Goal: Task Accomplishment & Management: Complete application form

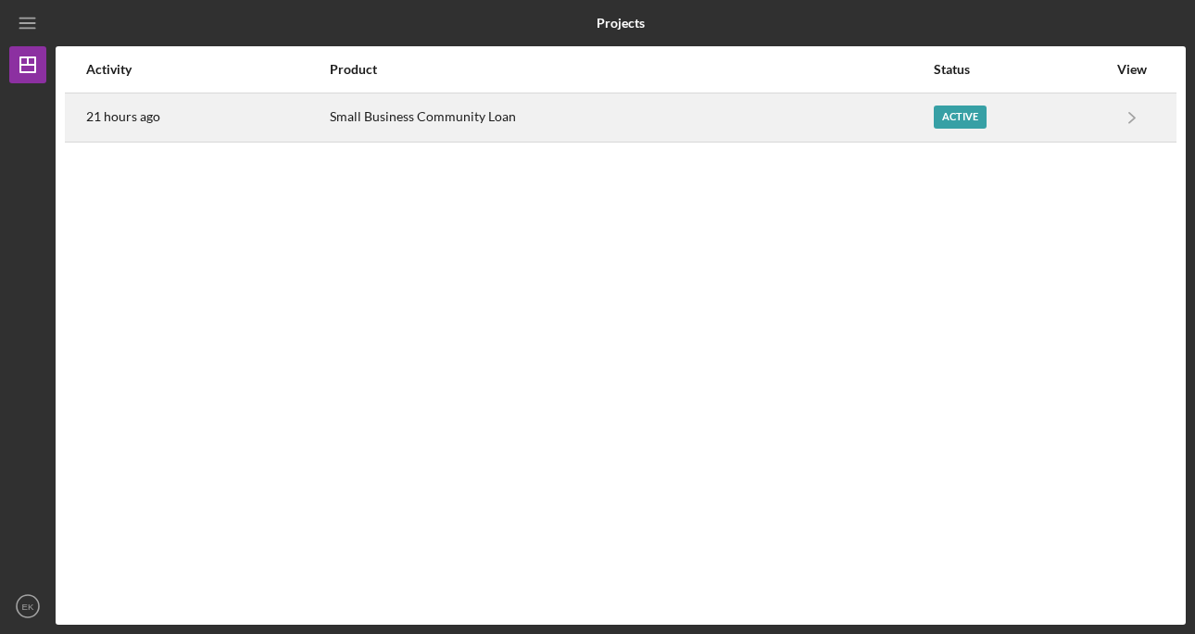
click at [800, 126] on div "Small Business Community Loan" at bounding box center [630, 117] width 601 height 46
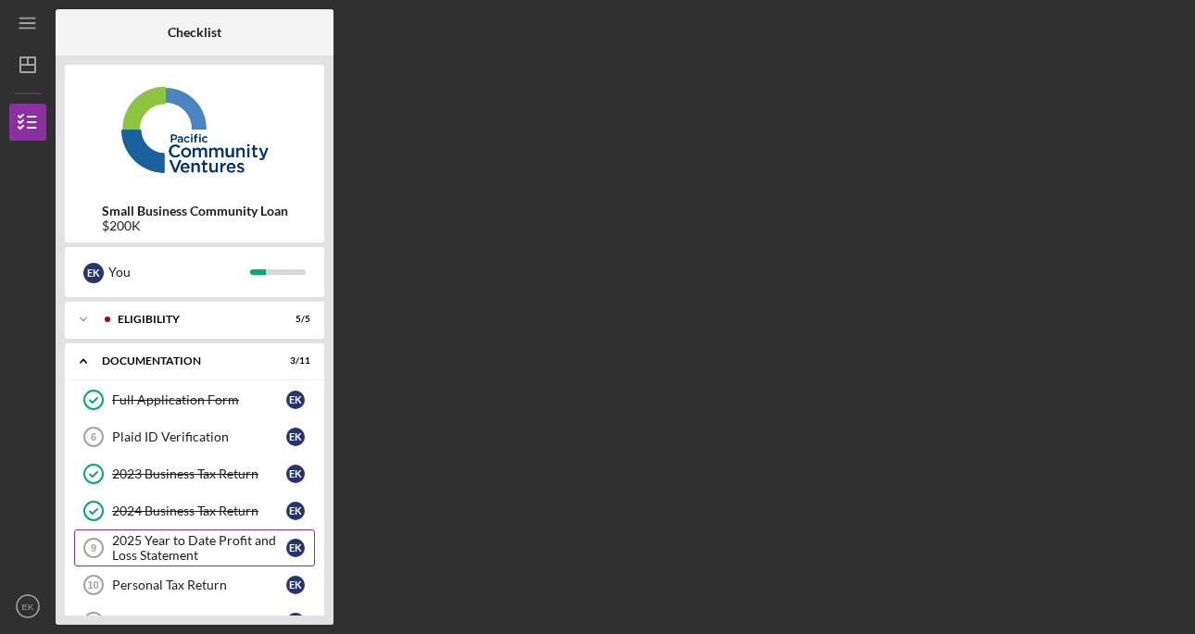
click at [190, 557] on div "2025 Year to Date Profit and Loss Statement" at bounding box center [199, 548] width 174 height 30
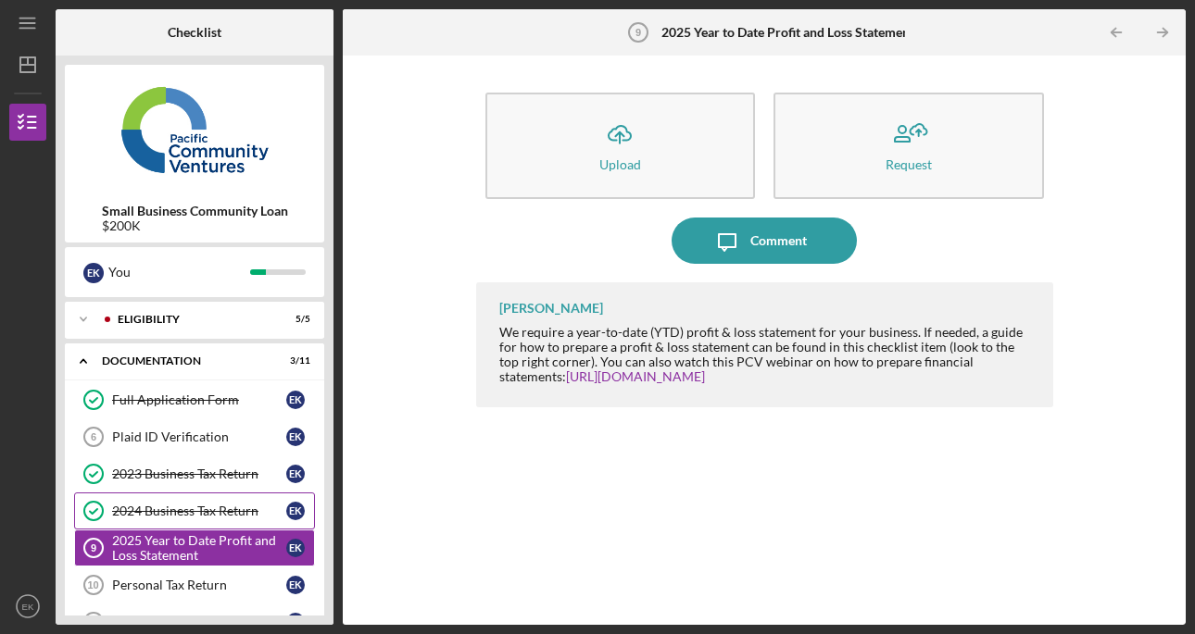
click at [185, 513] on div "2024 Business Tax Return" at bounding box center [199, 511] width 174 height 15
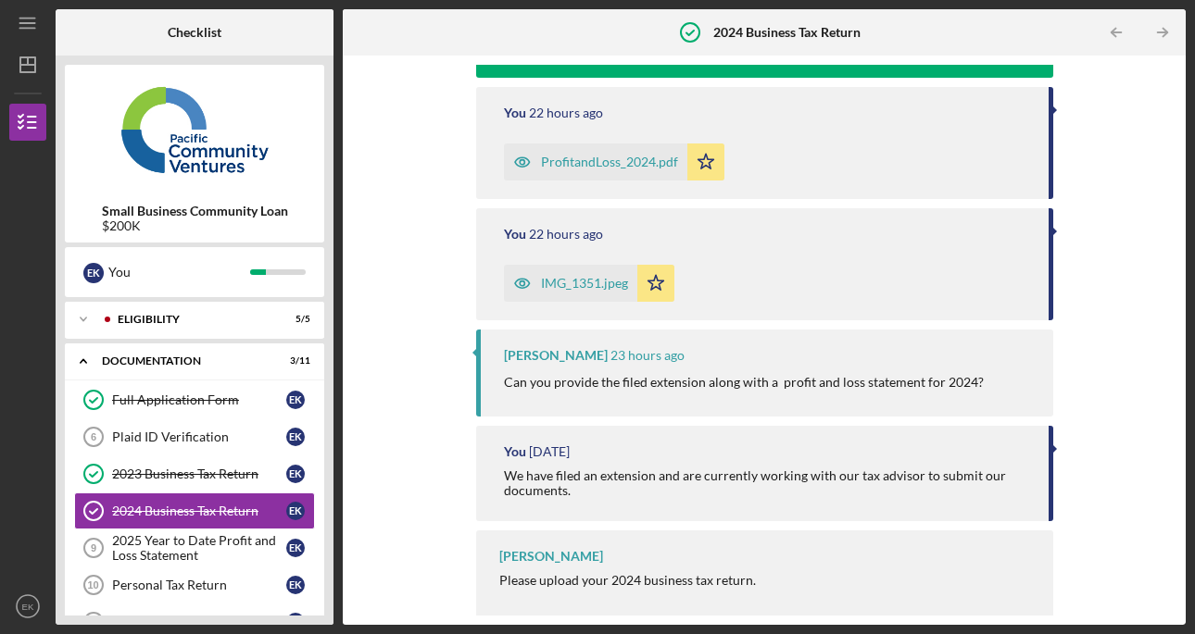
scroll to position [268, 0]
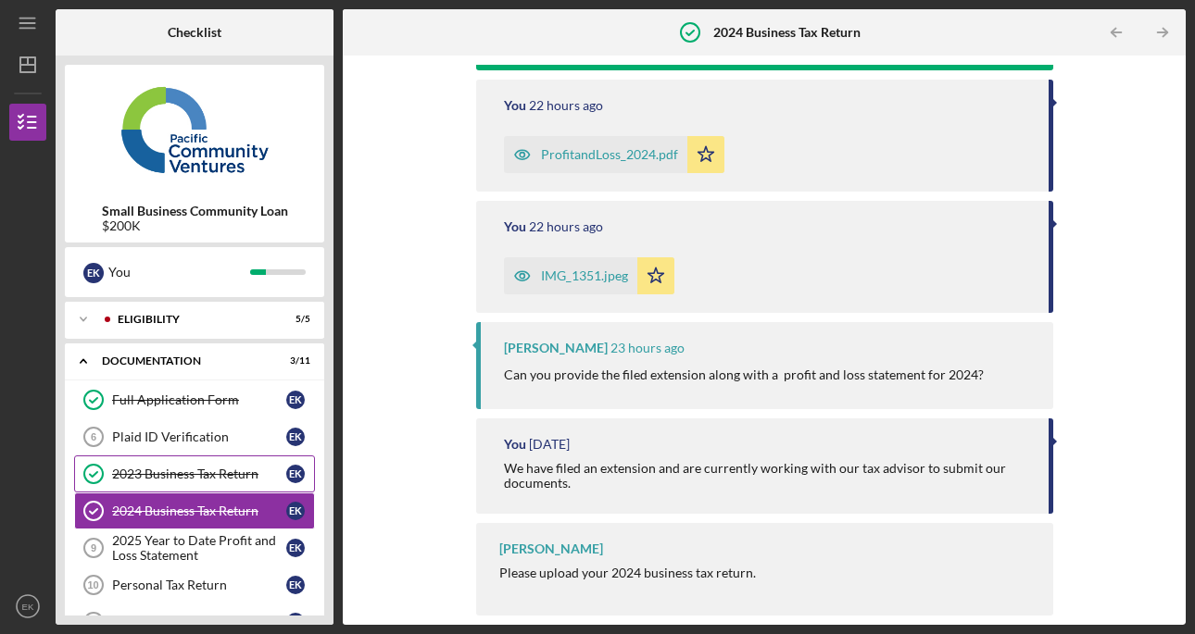
click at [176, 475] on div "2023 Business Tax Return" at bounding box center [199, 474] width 174 height 15
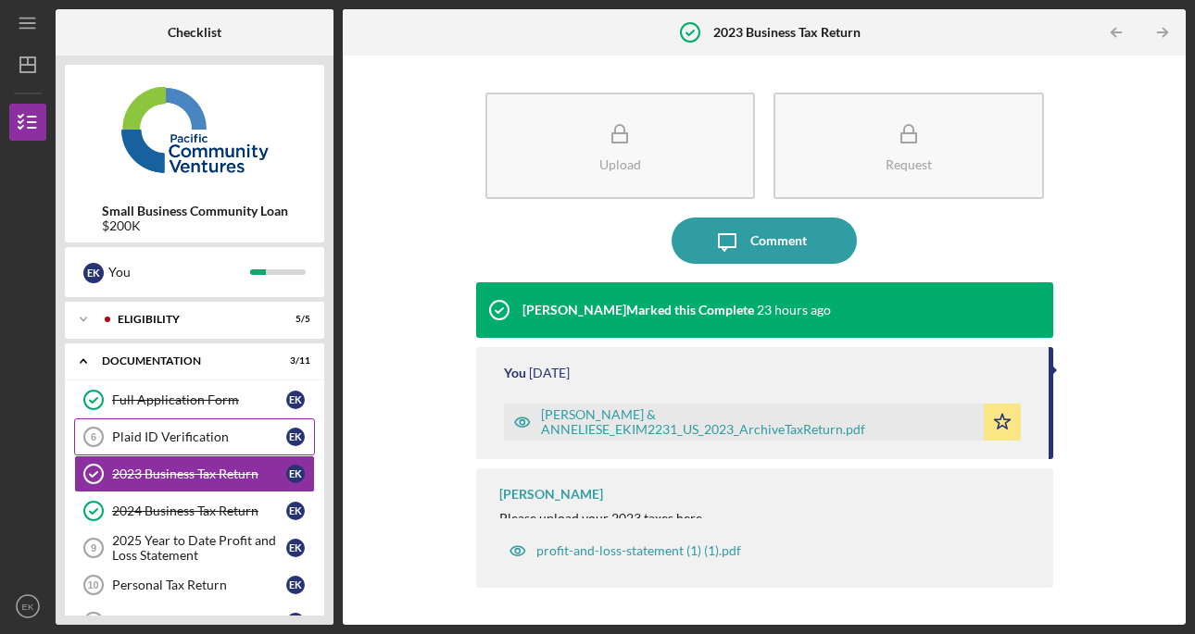
click at [221, 445] on link "Plaid ID Verification 6 Plaid ID Verification E K" at bounding box center [194, 437] width 241 height 37
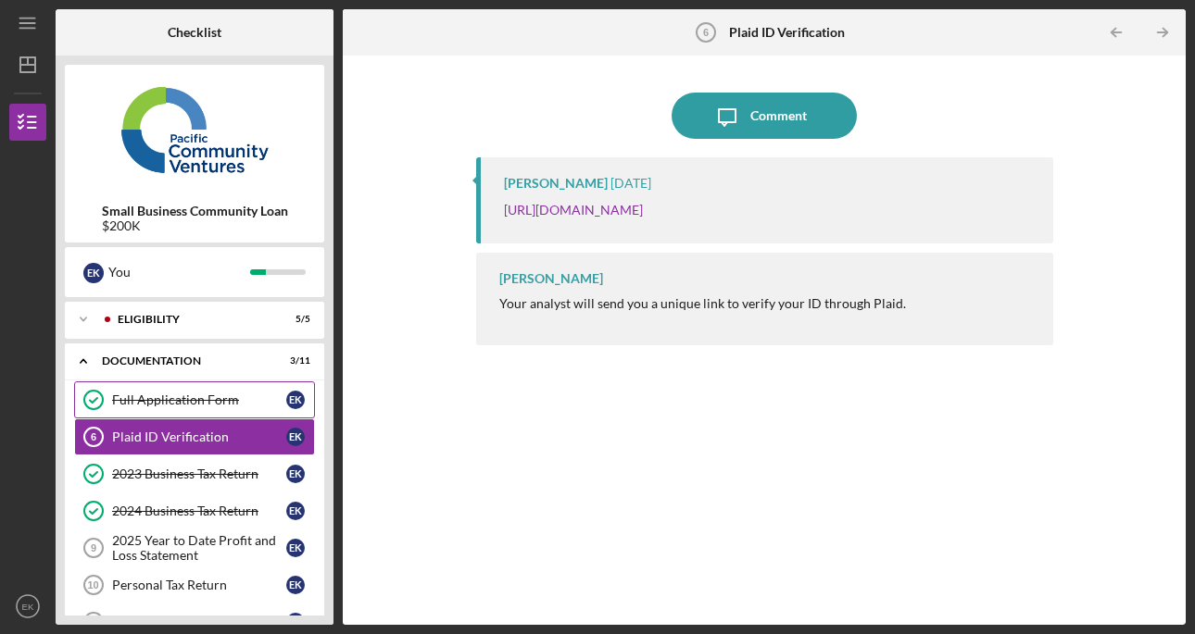
click at [213, 395] on div "Full Application Form" at bounding box center [199, 400] width 174 height 15
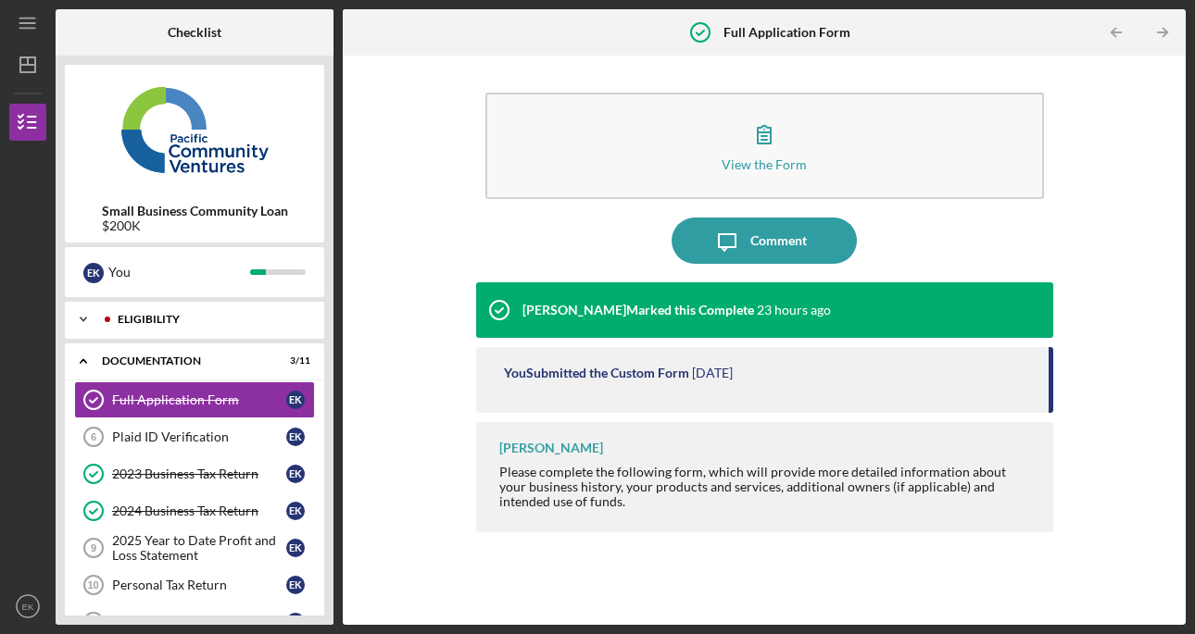
click at [177, 331] on div "Icon/Expander Eligibility 5 / 5" at bounding box center [194, 319] width 259 height 37
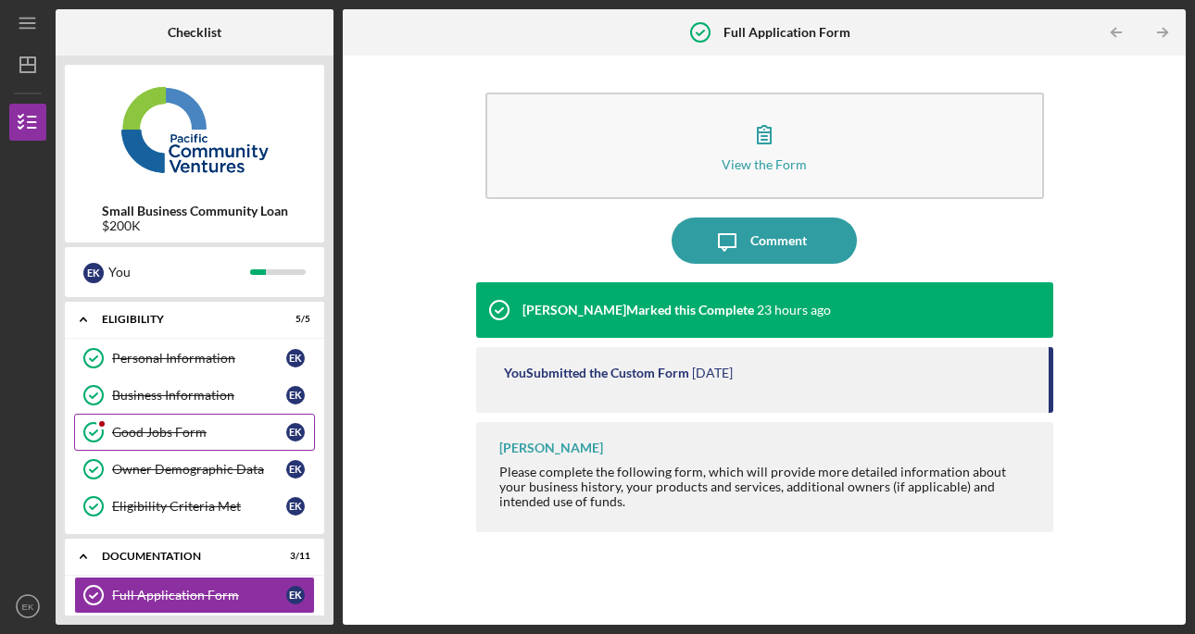
click at [171, 437] on div "Good Jobs Form" at bounding box center [199, 432] width 174 height 15
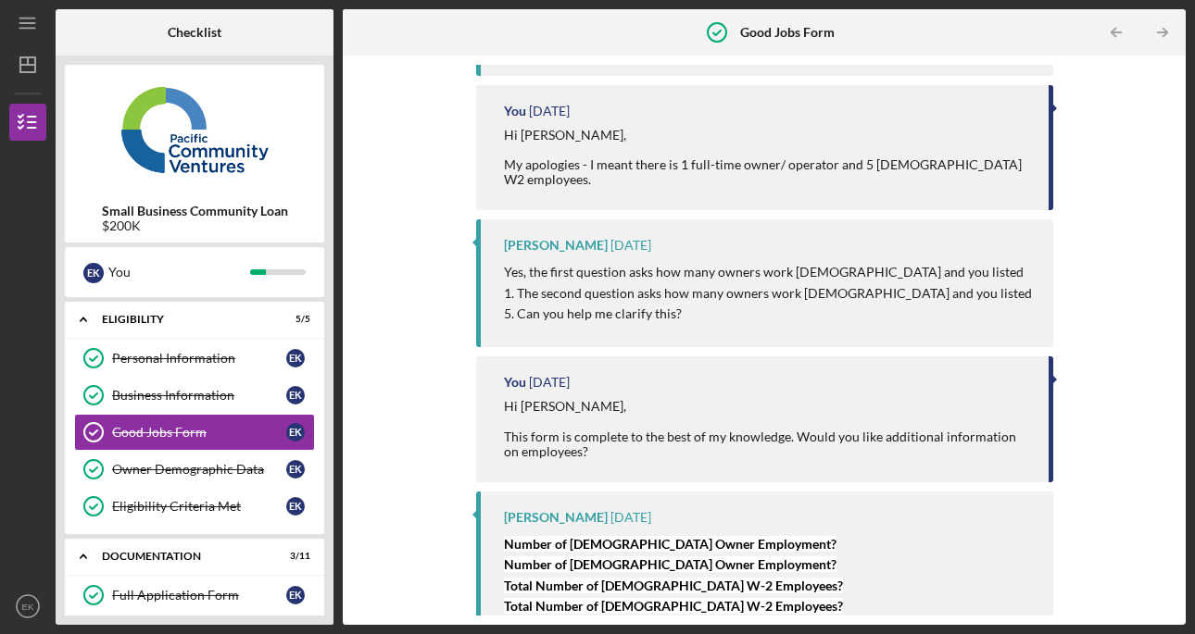
scroll to position [599, 0]
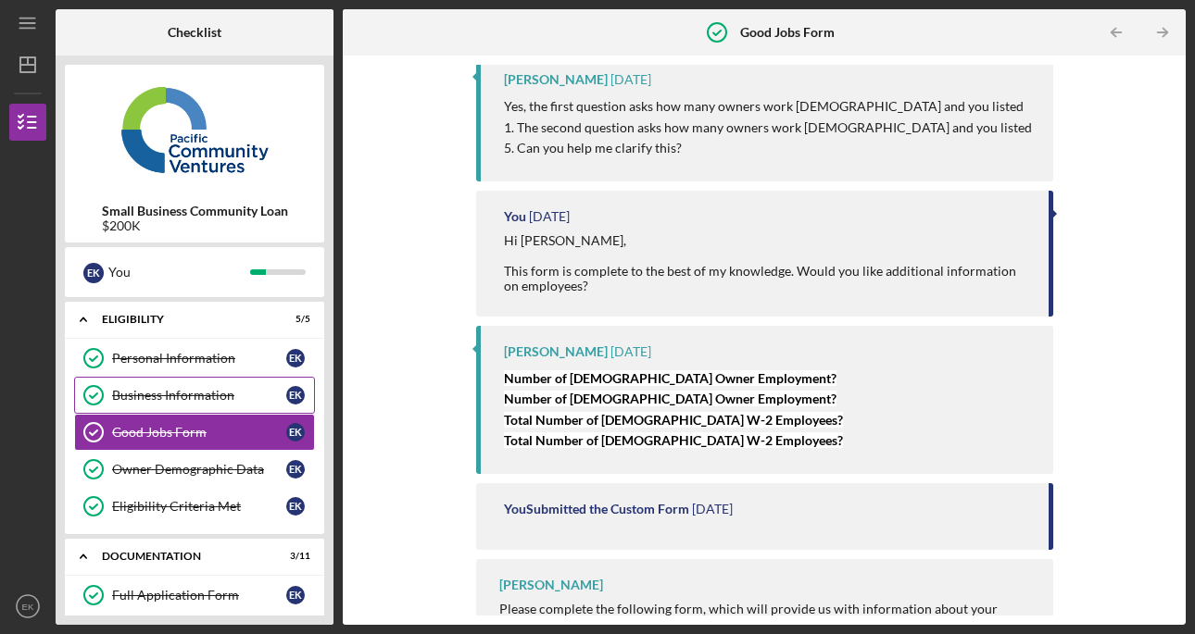
click at [117, 391] on div "Business Information" at bounding box center [199, 395] width 174 height 15
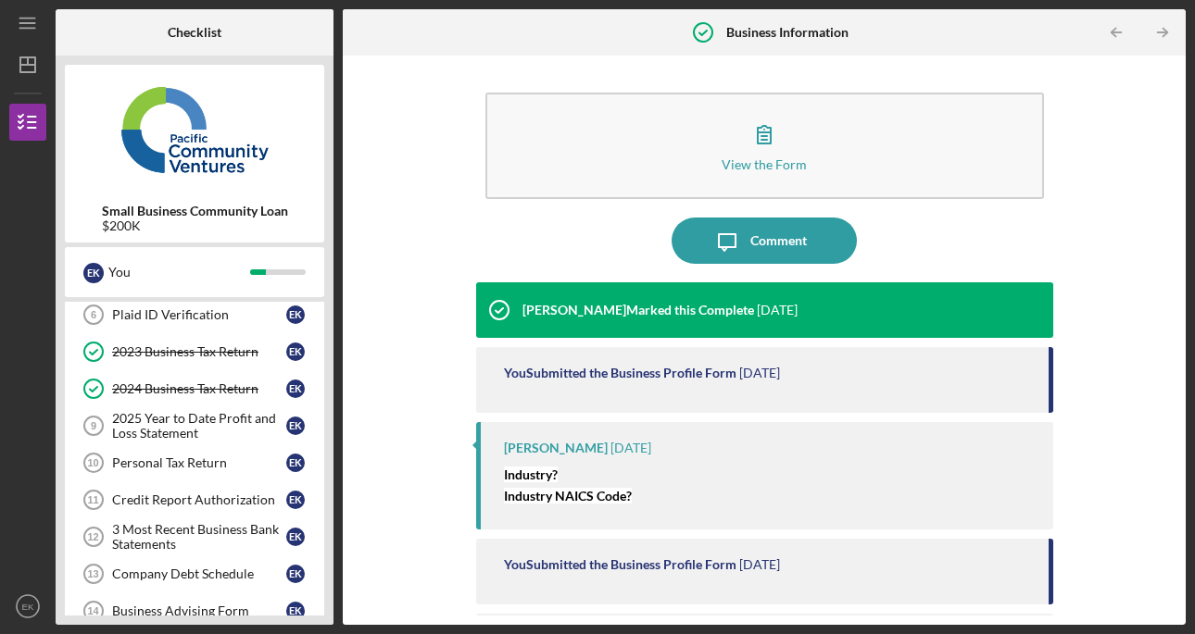
scroll to position [308, 0]
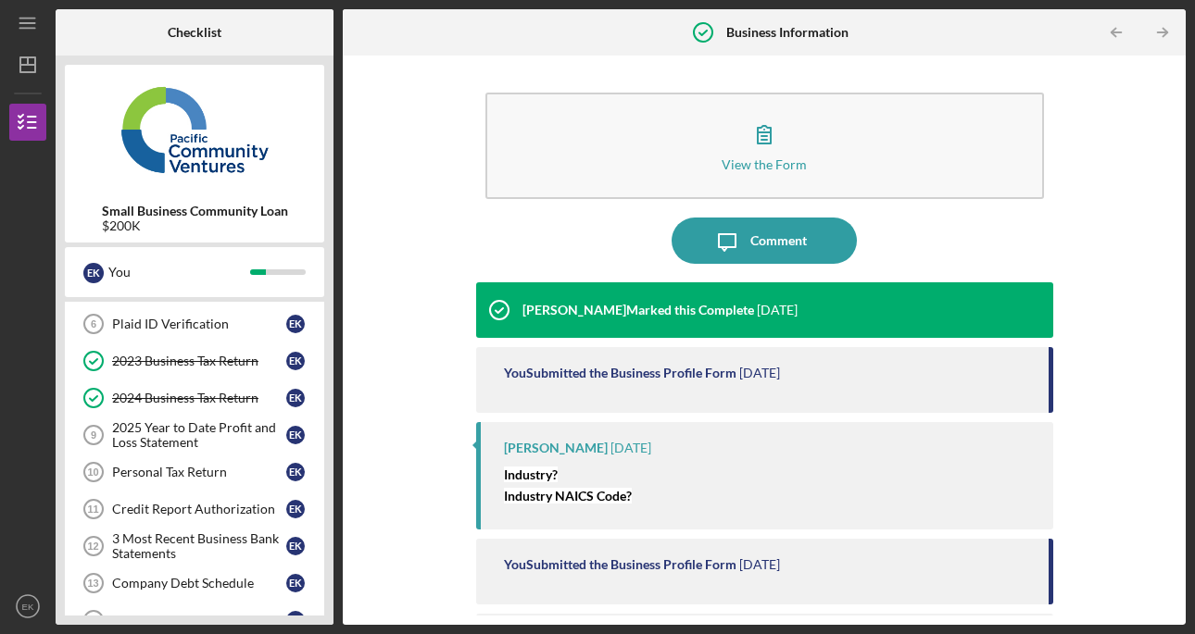
click at [221, 480] on link "Personal Tax Return 10 Personal Tax Return E K" at bounding box center [194, 472] width 241 height 37
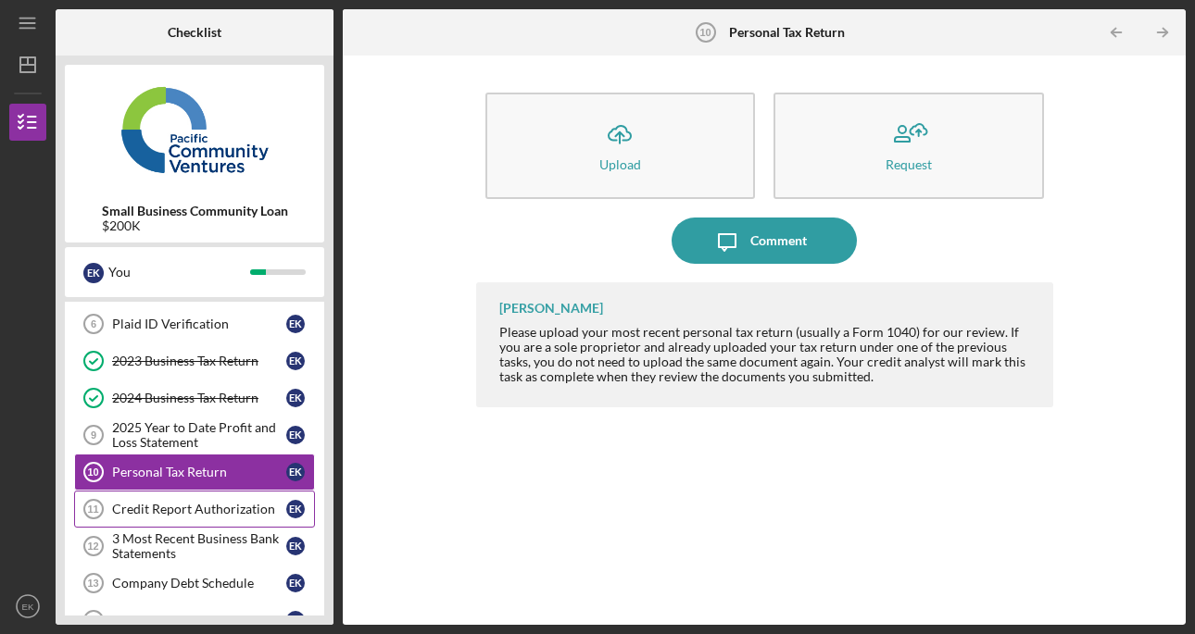
click at [207, 515] on div "Credit Report Authorization" at bounding box center [199, 509] width 174 height 15
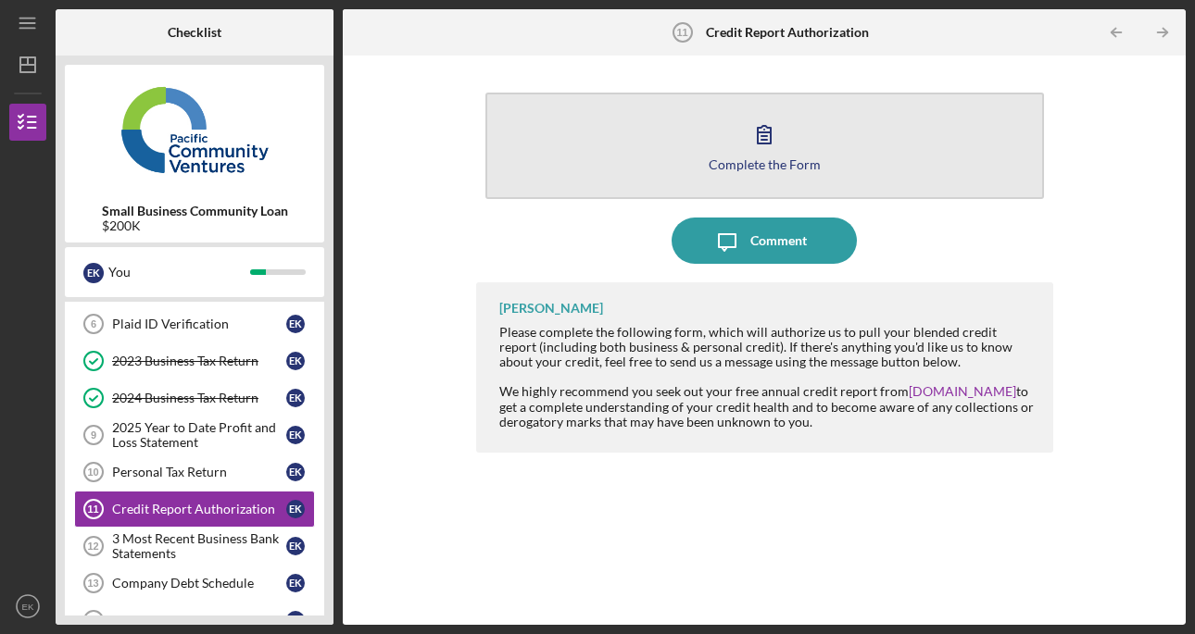
click at [797, 138] on button "Complete the Form Form" at bounding box center [764, 146] width 558 height 107
click at [762, 137] on icon "button" at bounding box center [764, 134] width 46 height 46
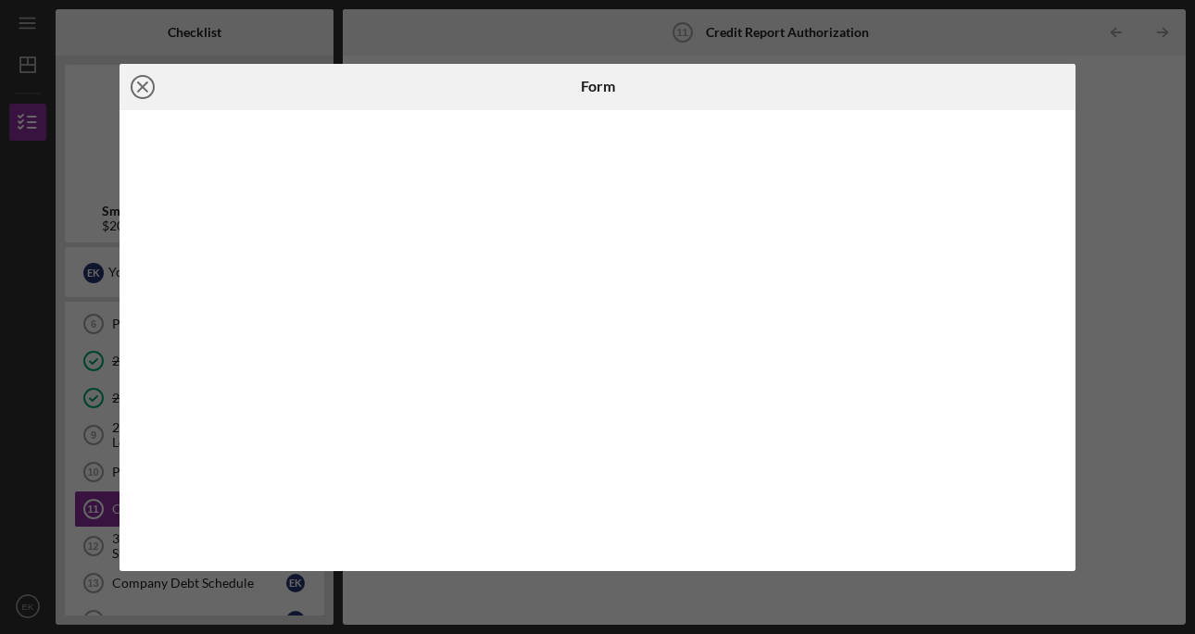
click at [145, 89] on line at bounding box center [142, 86] width 9 height 9
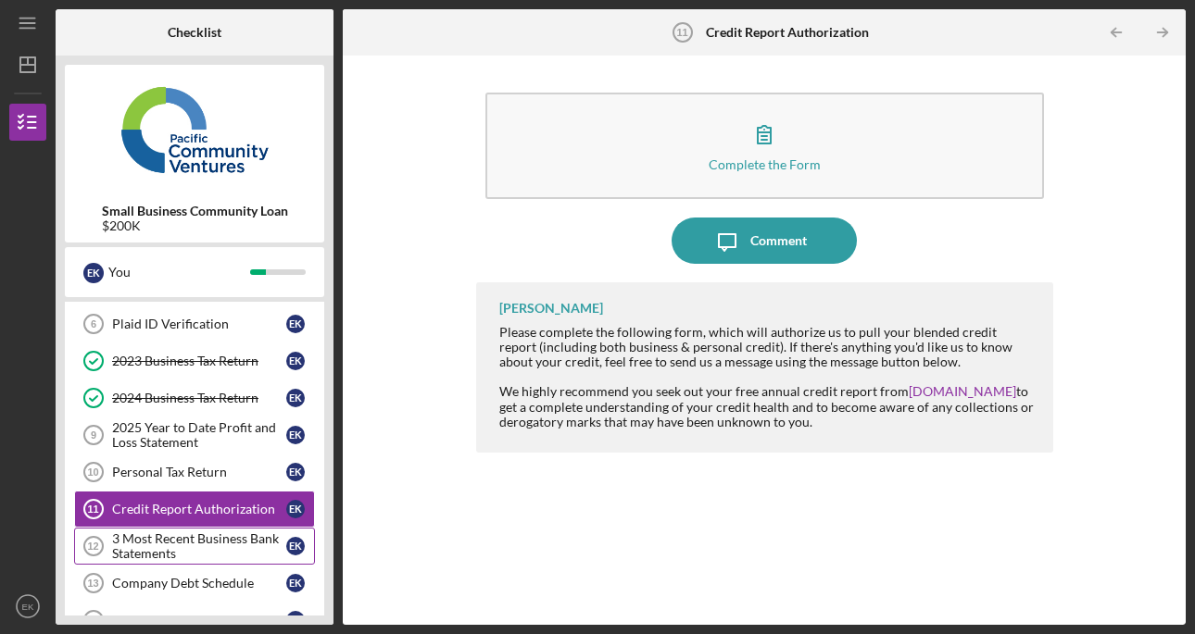
click at [189, 556] on div "3 Most Recent Business Bank Statements" at bounding box center [199, 547] width 174 height 30
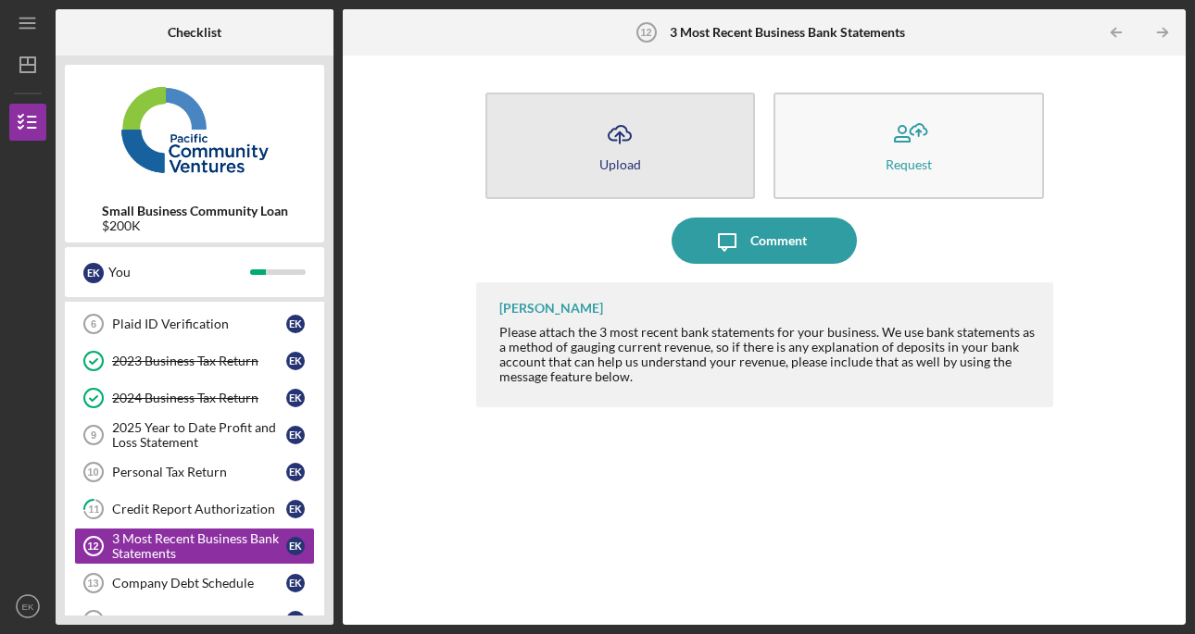
click at [636, 143] on icon "Icon/Upload" at bounding box center [619, 134] width 46 height 46
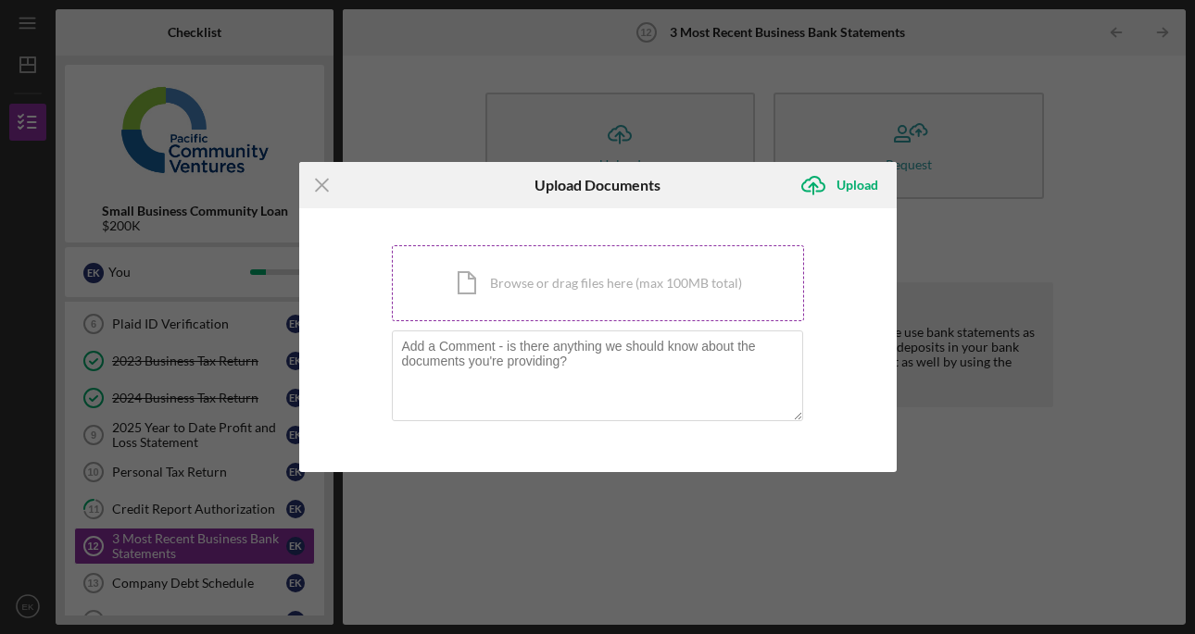
click at [566, 280] on div "Icon/Document Browse or drag files here (max 100MB total) Tap to choose files o…" at bounding box center [598, 283] width 412 height 76
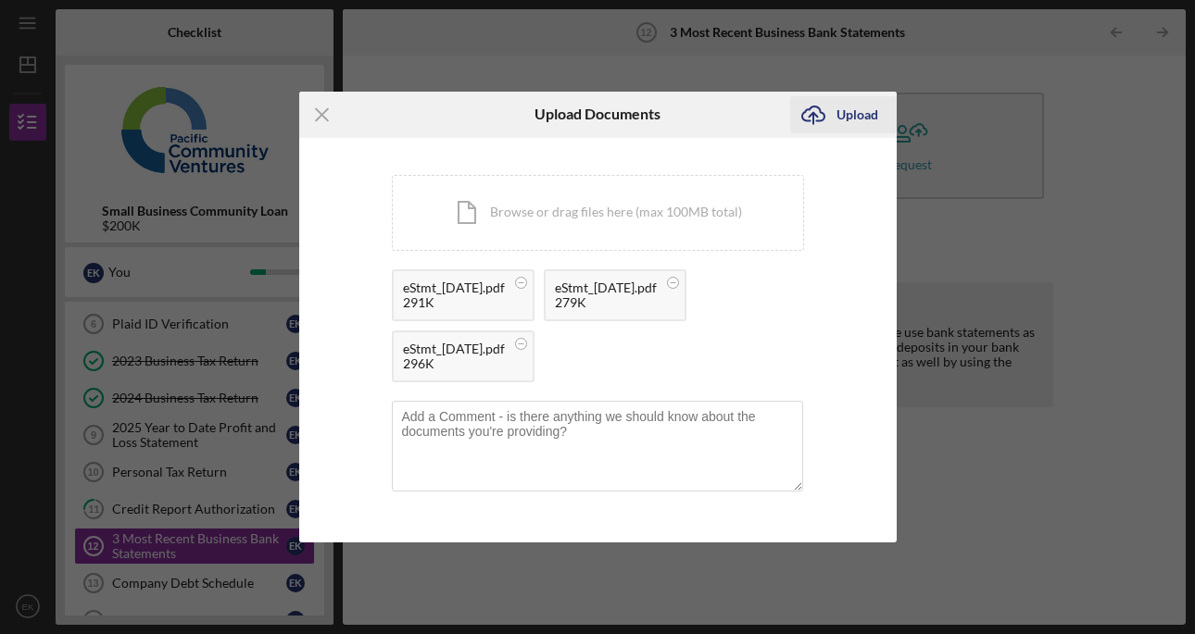
click at [856, 116] on div "Upload" at bounding box center [857, 114] width 42 height 37
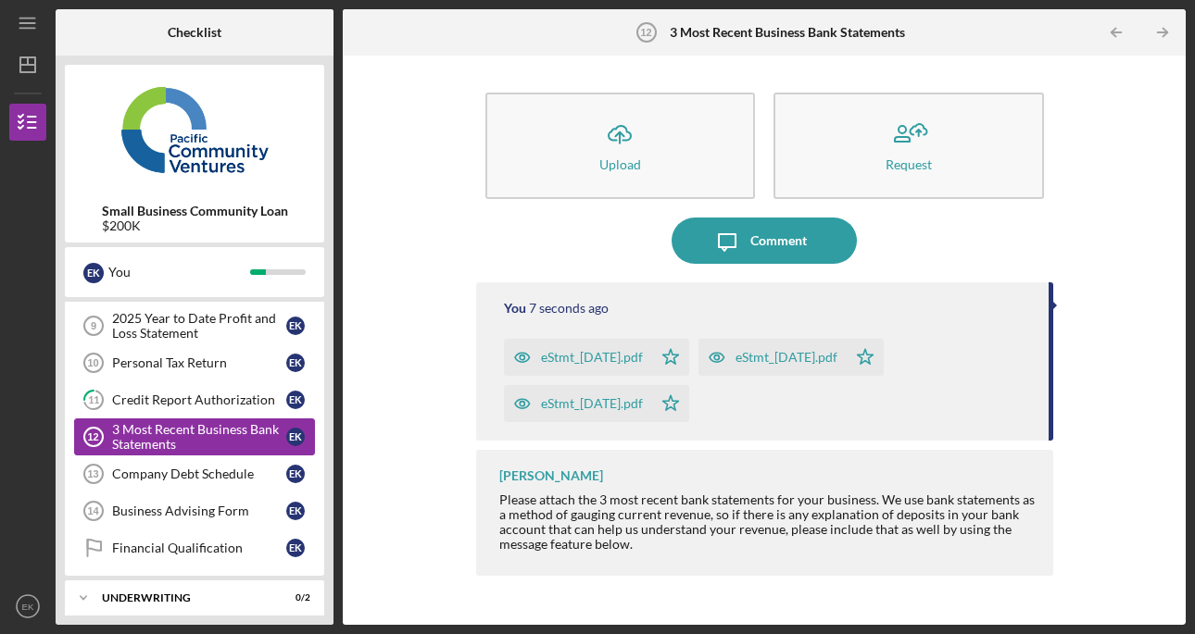
scroll to position [430, 0]
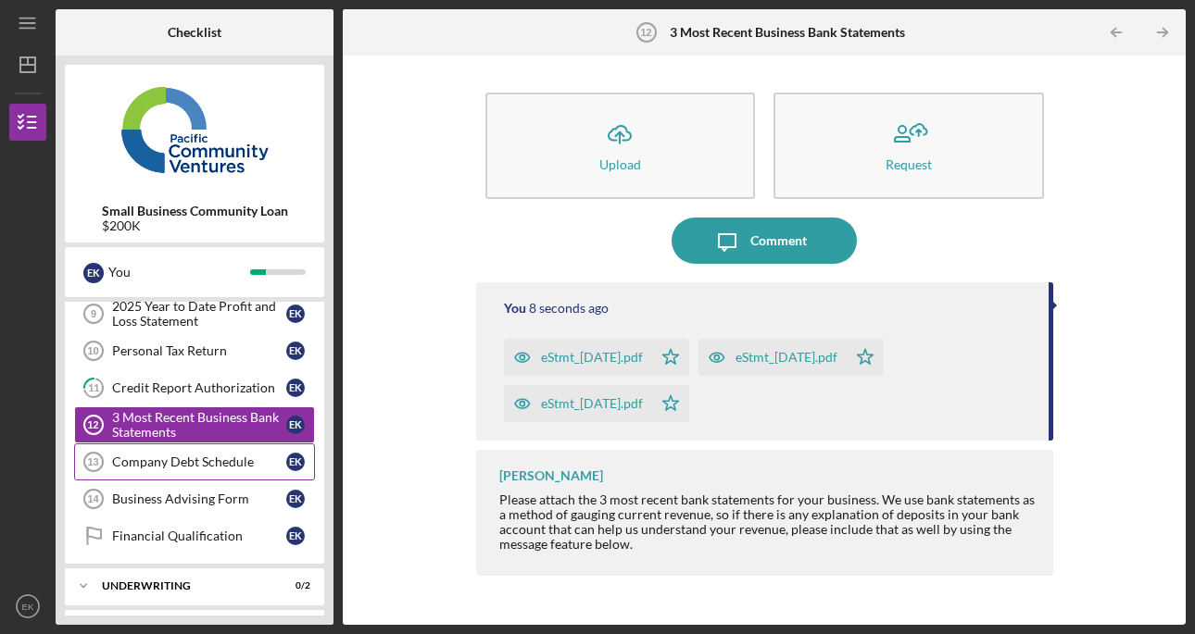
click at [212, 469] on div "Company Debt Schedule" at bounding box center [199, 462] width 174 height 15
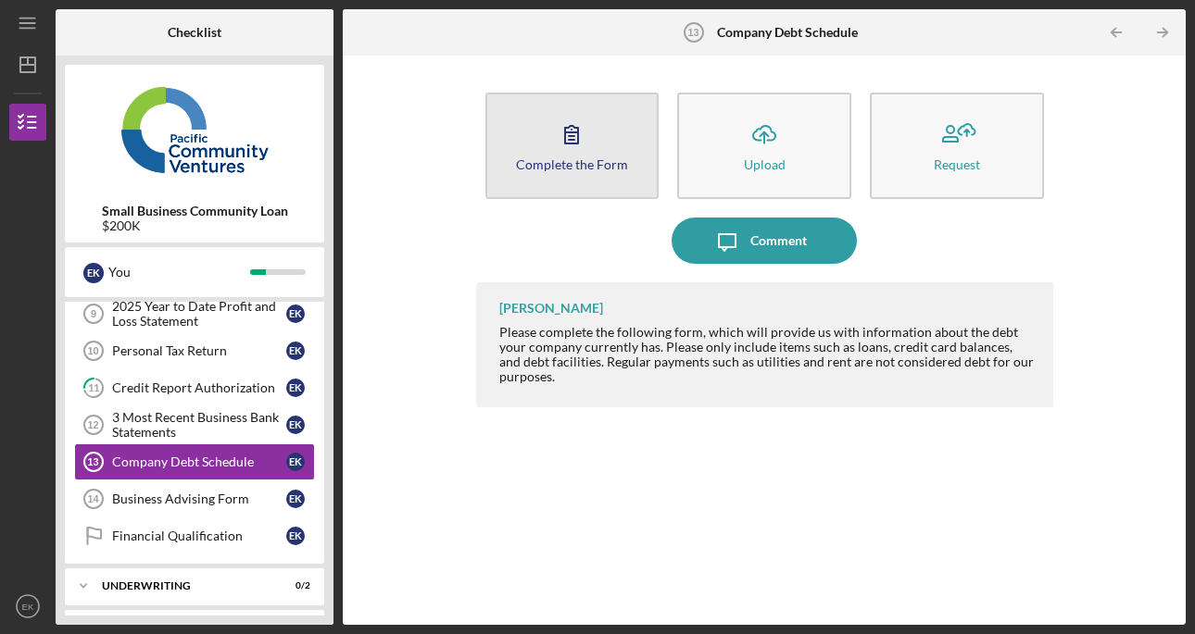
click at [596, 114] on button "Complete the Form Form" at bounding box center [572, 146] width 174 height 107
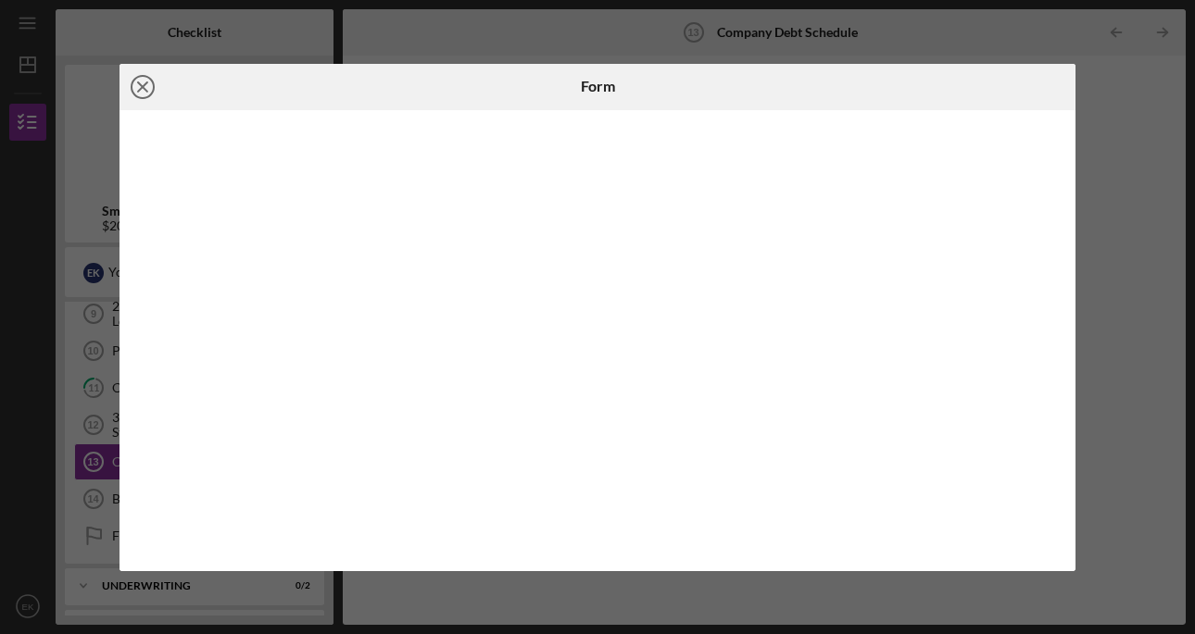
click at [149, 83] on icon "Icon/Close" at bounding box center [142, 87] width 46 height 46
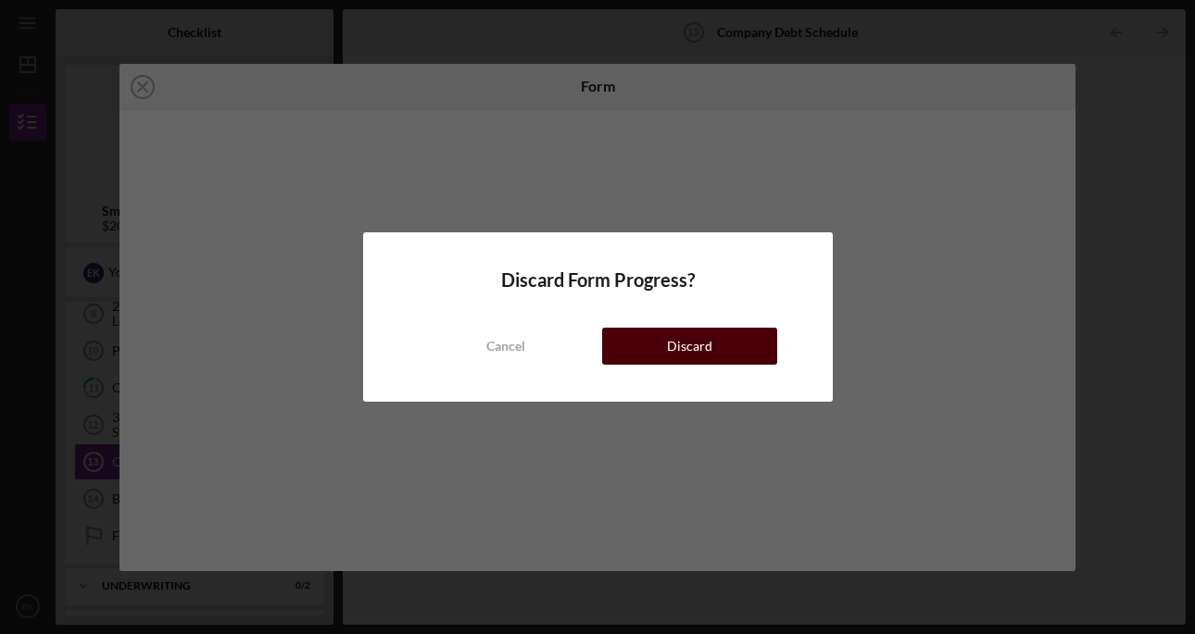
click at [682, 352] on div "Discard" at bounding box center [689, 346] width 45 height 37
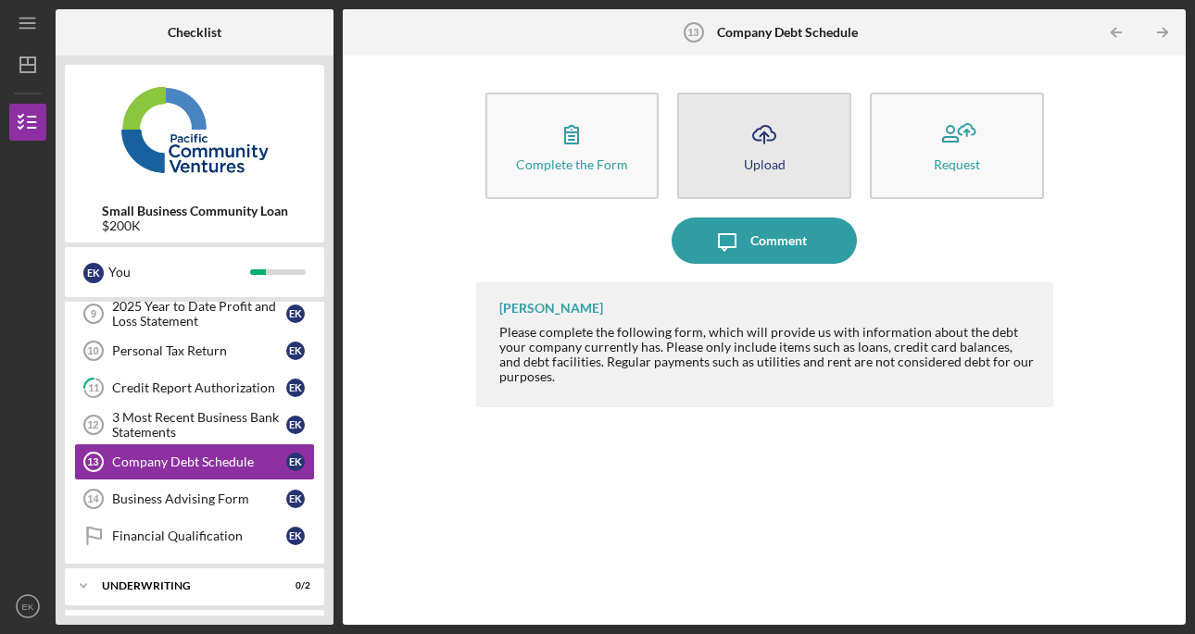
click at [765, 148] on icon "Icon/Upload" at bounding box center [764, 134] width 46 height 46
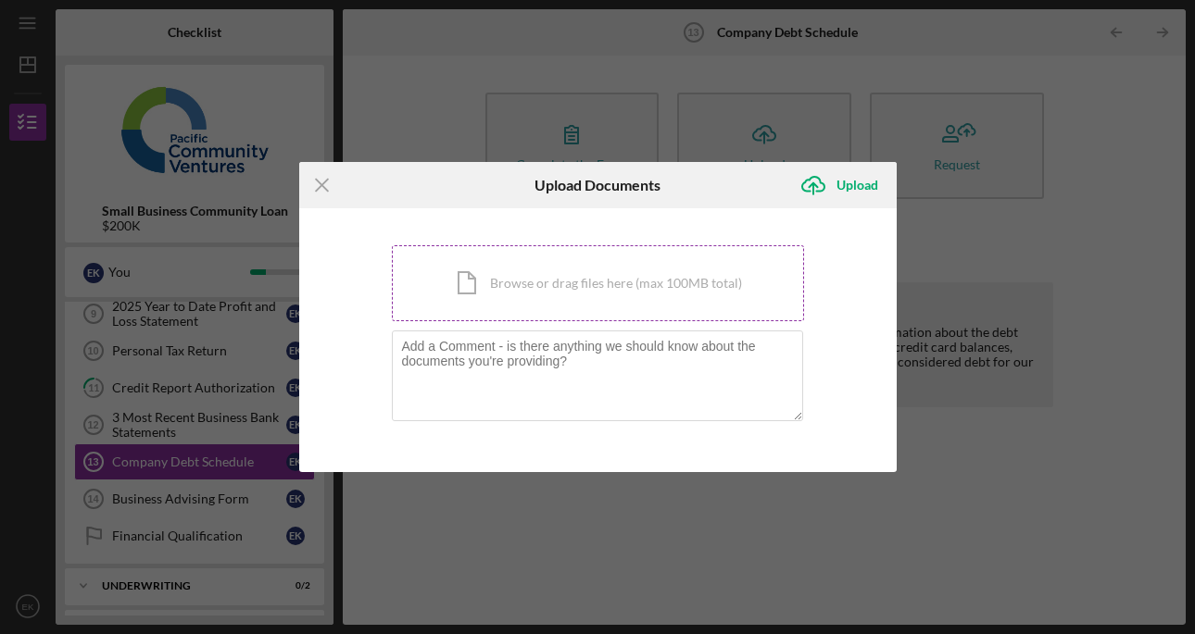
click at [618, 276] on div "Icon/Document Browse or drag files here (max 100MB total) Tap to choose files o…" at bounding box center [598, 283] width 412 height 76
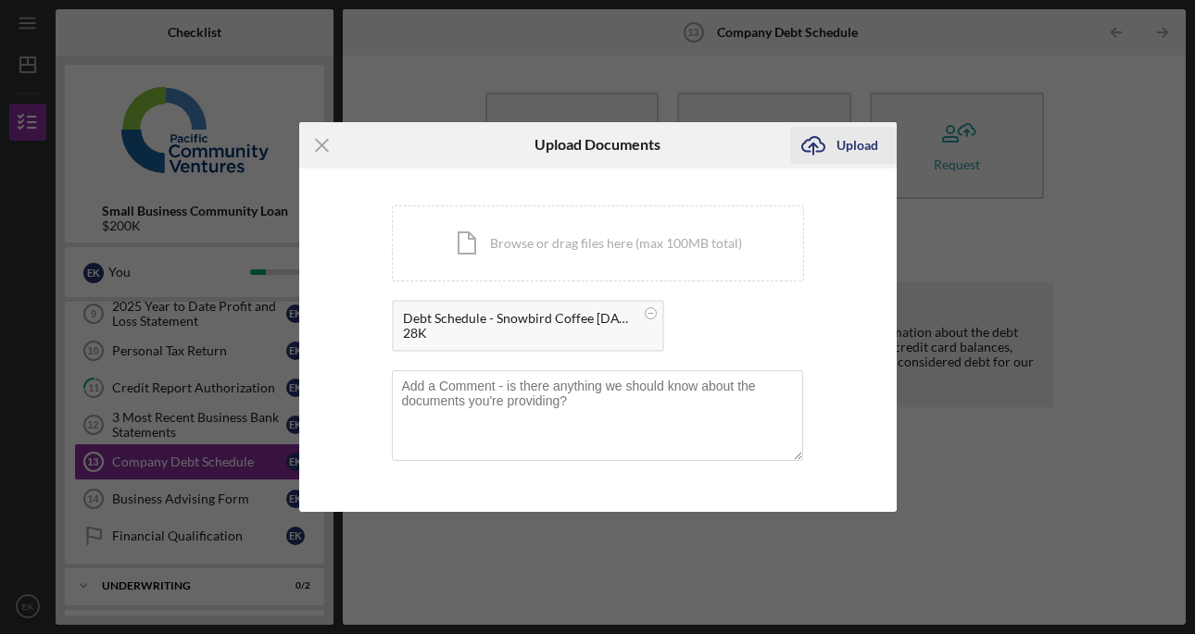
click at [857, 140] on div "Upload" at bounding box center [857, 145] width 42 height 37
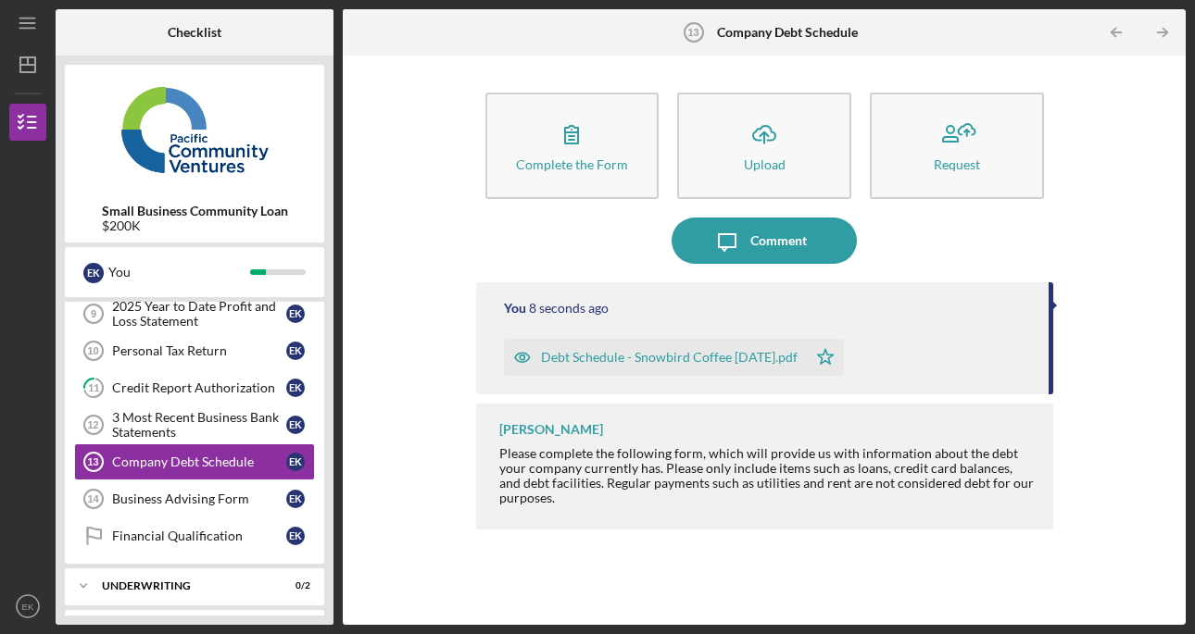
click at [521, 357] on icon "button" at bounding box center [522, 357] width 37 height 37
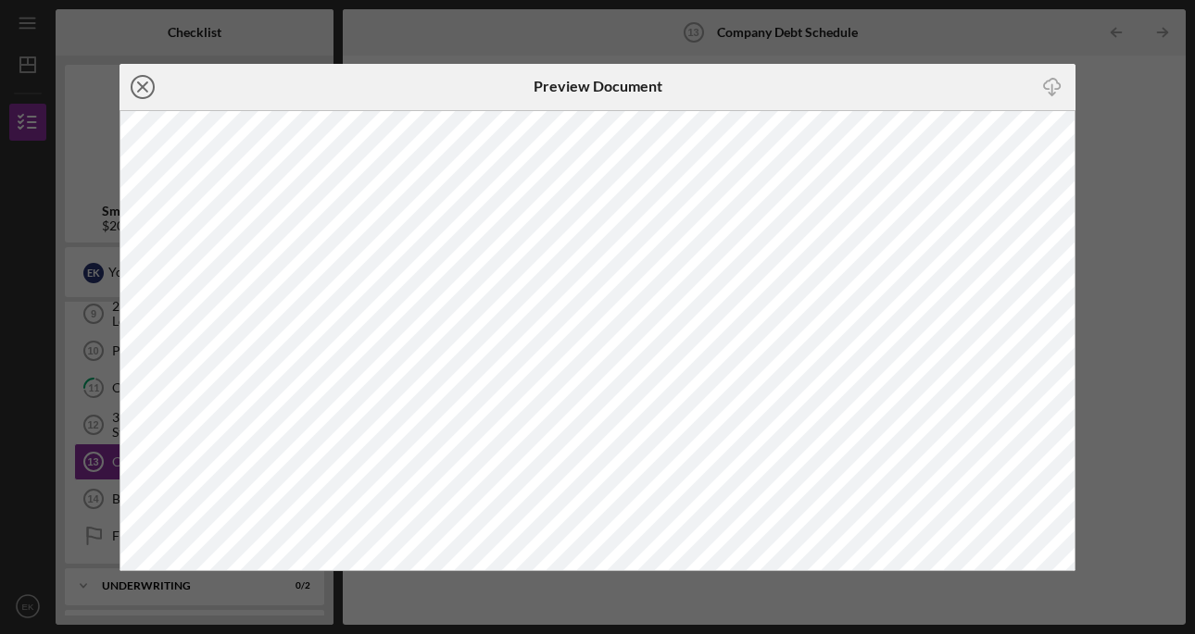
click at [144, 82] on line at bounding box center [142, 86] width 9 height 9
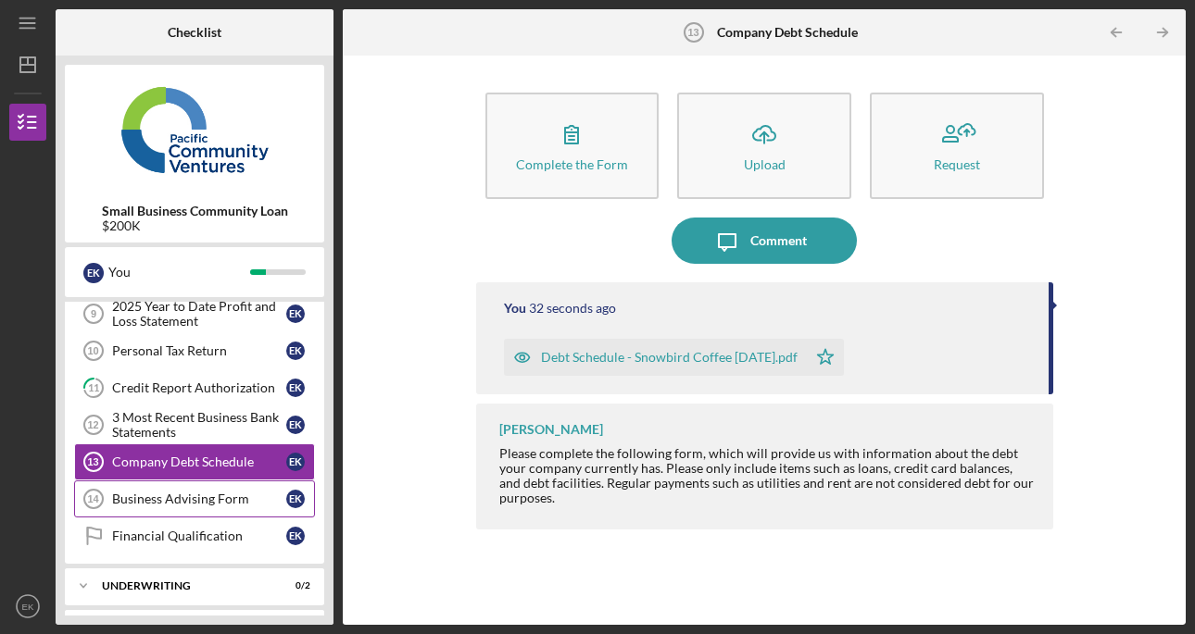
click at [206, 503] on div "Business Advising Form" at bounding box center [199, 499] width 174 height 15
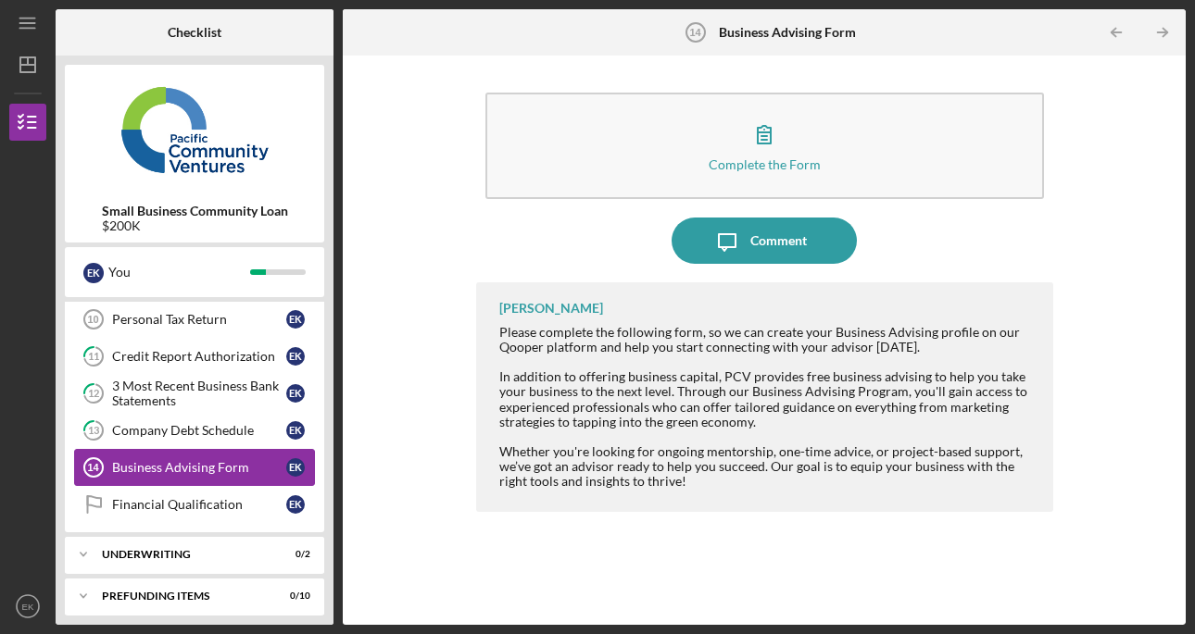
scroll to position [470, 0]
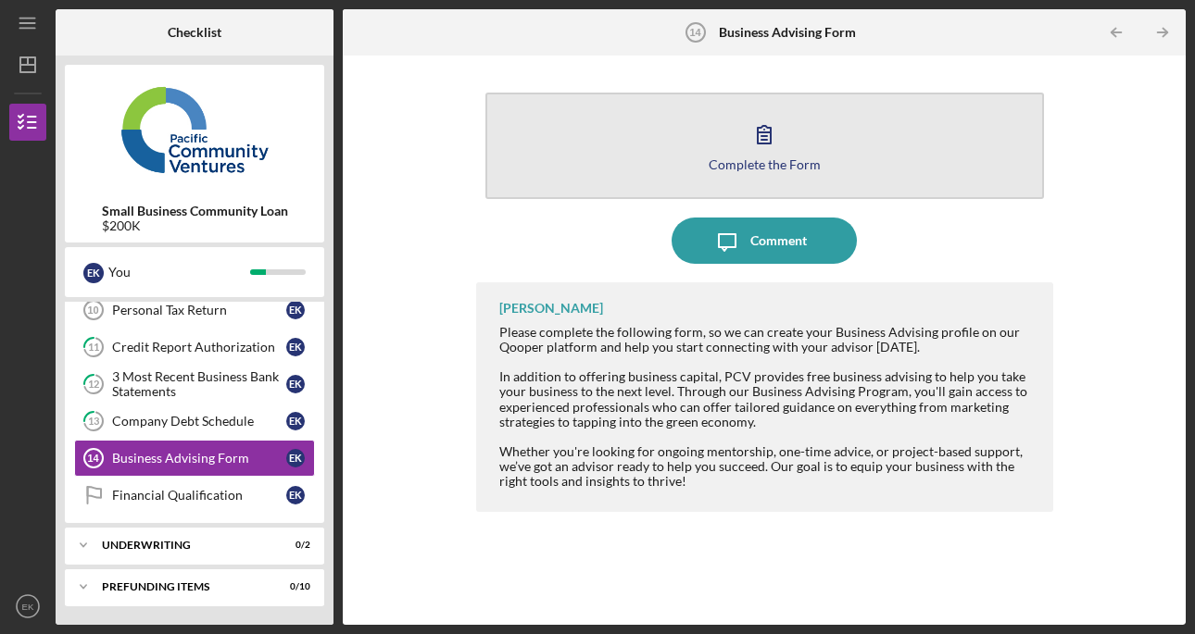
click at [676, 167] on button "Complete the Form Form" at bounding box center [764, 146] width 558 height 107
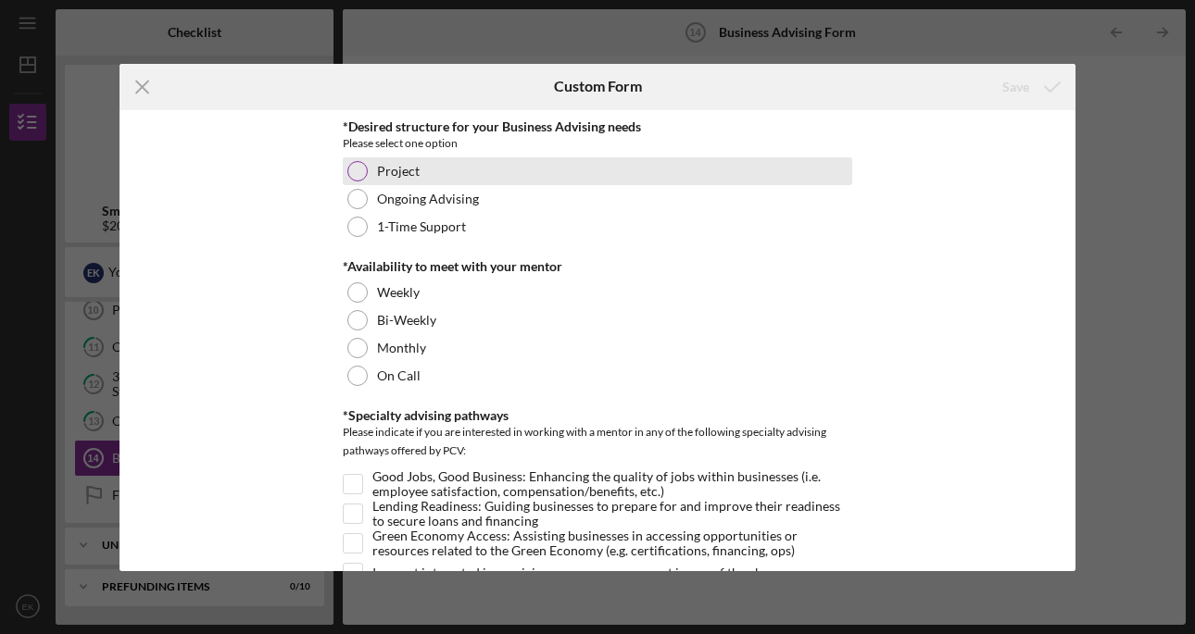
click at [355, 176] on div at bounding box center [357, 171] width 20 height 20
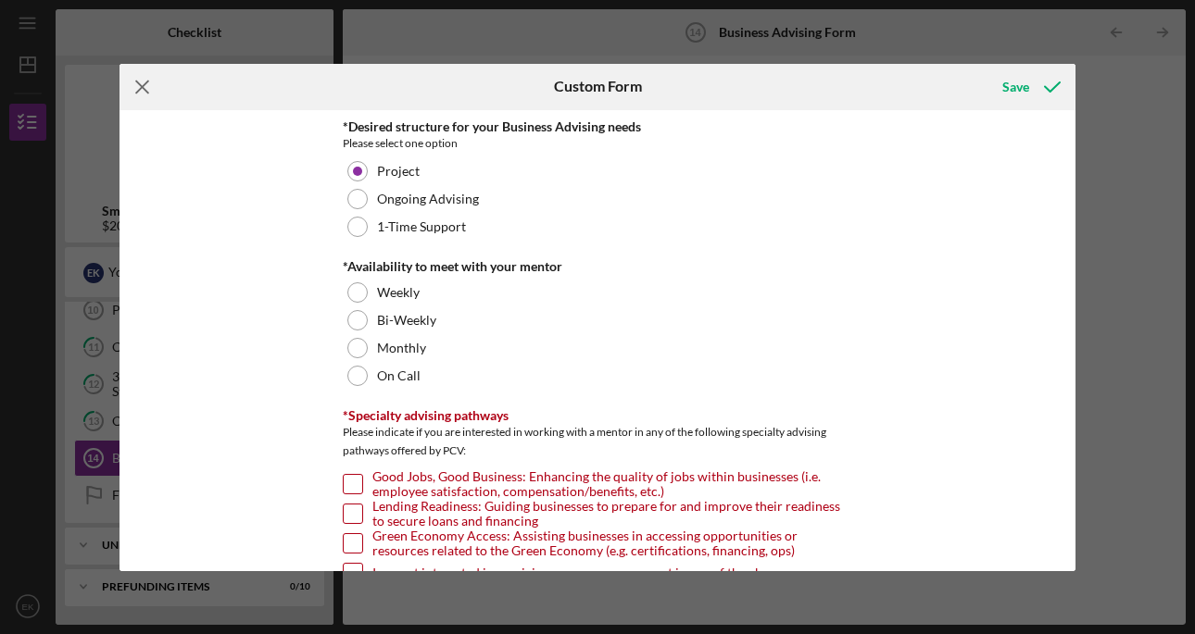
click at [143, 89] on icon "Icon/Menu Close" at bounding box center [142, 87] width 46 height 46
